Goal: Browse casually

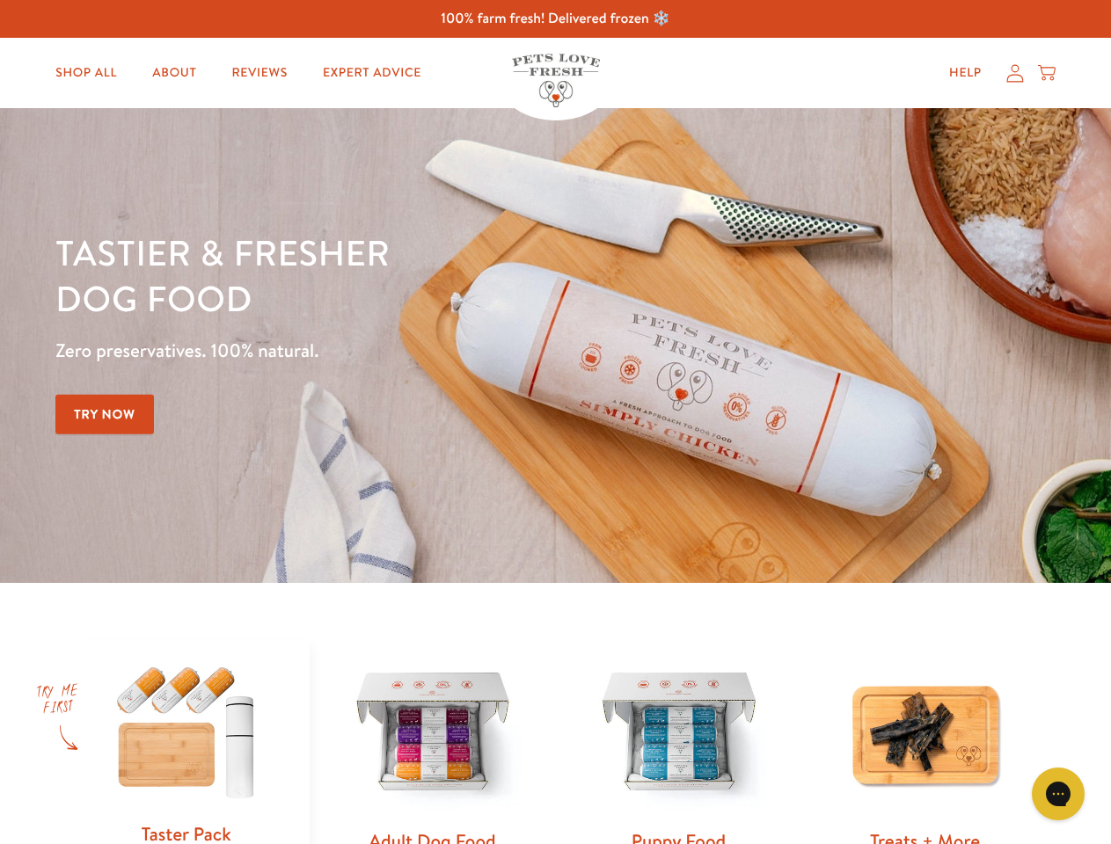
click at [555, 422] on div "Tastier & fresher dog food Zero preservatives. 100% natural. Try Now" at bounding box center [388, 346] width 667 height 232
click at [1058, 794] on icon "Gorgias live chat" at bounding box center [1057, 793] width 17 height 17
